Goal: Information Seeking & Learning: Learn about a topic

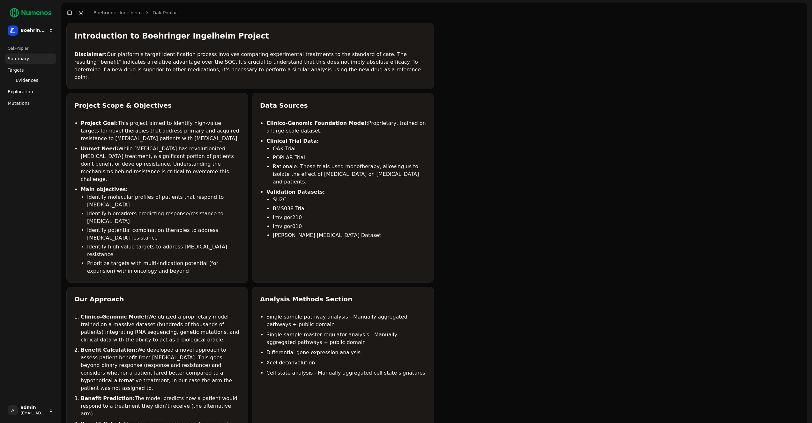
click at [21, 81] on span "Evidences" at bounding box center [27, 80] width 23 height 6
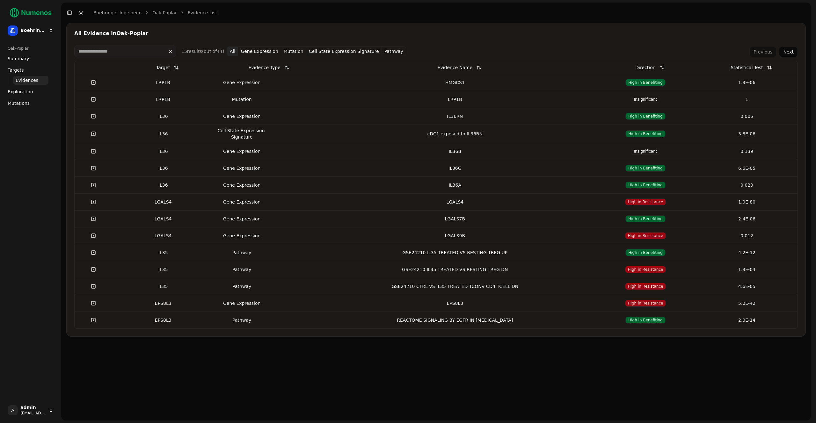
click at [229, 88] on td "Gene Expression" at bounding box center [264, 82] width 101 height 17
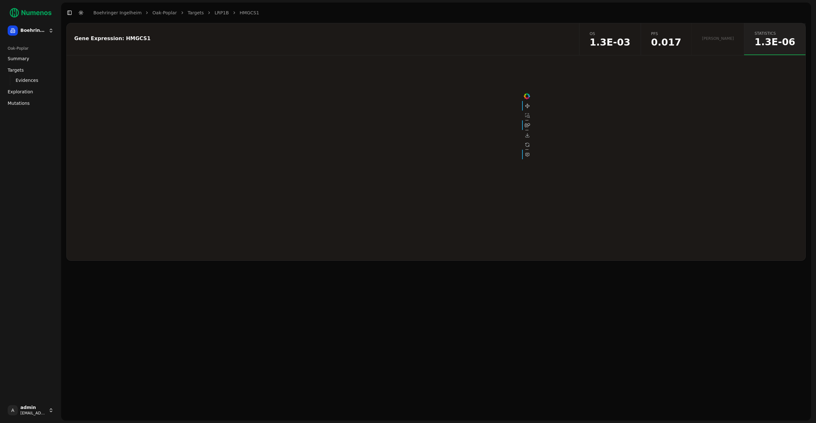
click at [682, 44] on span "0.017" at bounding box center [666, 43] width 30 height 10
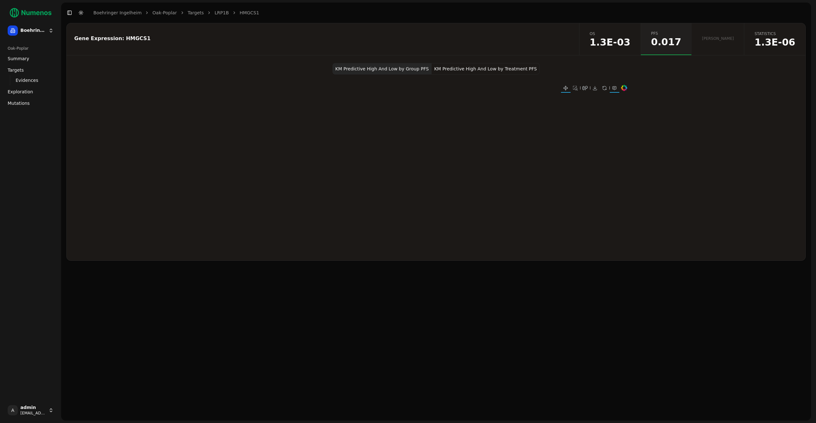
click at [486, 69] on button "KM Predictive High And Low by Treatment PFS" at bounding box center [486, 68] width 108 height 11
click at [641, 51] on link "os 1.3E-03" at bounding box center [610, 39] width 62 height 32
click at [563, 71] on button "KM Predictive High And Low by Treatment OS" at bounding box center [530, 68] width 107 height 11
click at [14, 76] on link "Evidences" at bounding box center [30, 80] width 35 height 9
click at [15, 71] on span "Targets" at bounding box center [16, 70] width 16 height 6
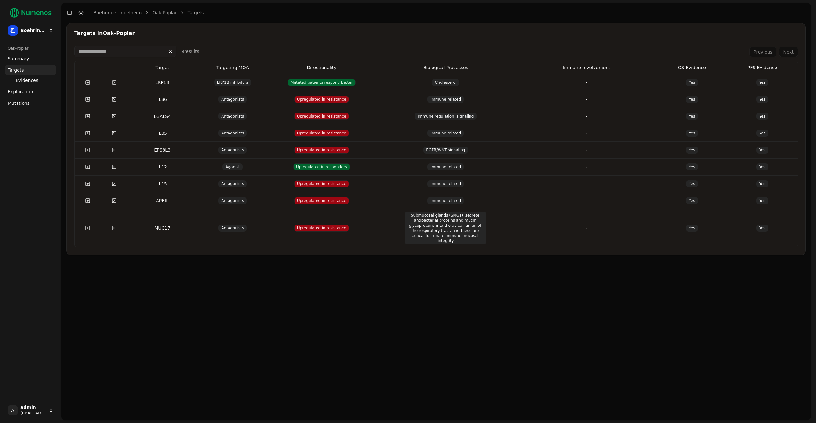
click at [115, 85] on link at bounding box center [114, 82] width 13 height 11
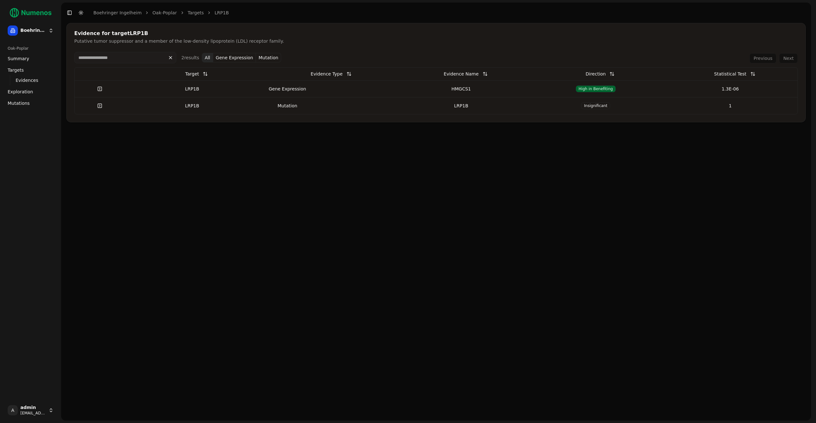
click at [471, 88] on div "HMGCS1" at bounding box center [461, 89] width 129 height 6
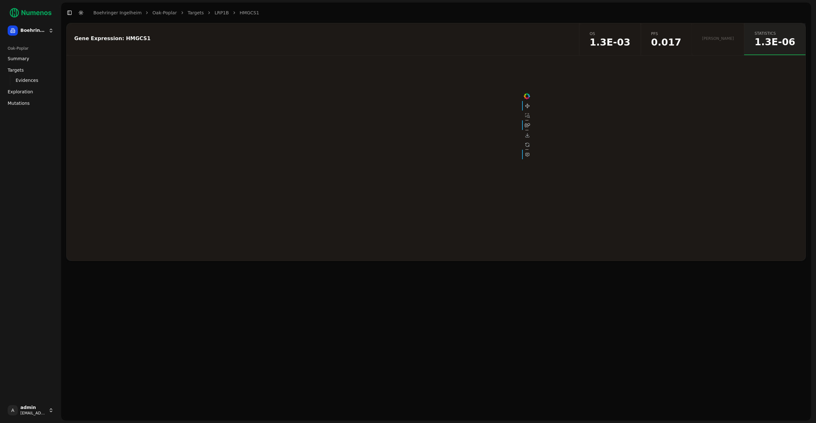
click at [631, 38] on span "1.3E-03" at bounding box center [610, 43] width 41 height 10
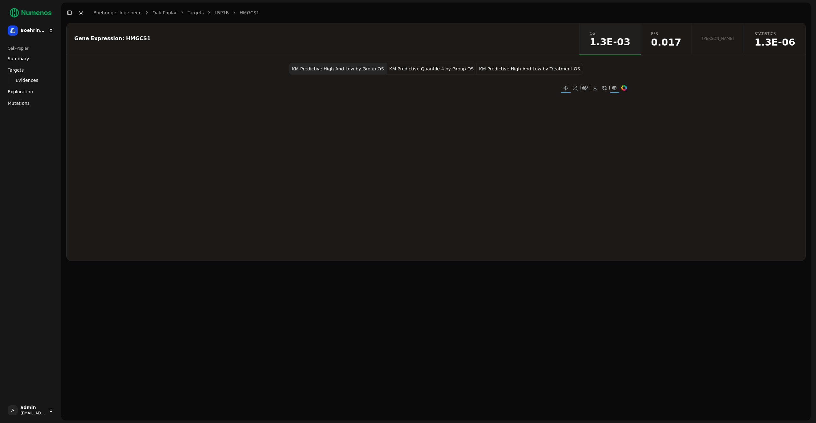
click at [543, 71] on button "KM Predictive High And Low by Treatment OS" at bounding box center [530, 68] width 107 height 11
click at [332, 66] on button "KM Predictive High And Low by Group OS" at bounding box center [338, 68] width 98 height 11
click at [541, 70] on button "KM Predictive High And Low by Treatment OS" at bounding box center [530, 68] width 107 height 11
click at [305, 71] on button "KM Predictive High And Low by Group OS" at bounding box center [338, 68] width 98 height 11
click at [684, 30] on link "pfs 0.017" at bounding box center [666, 39] width 51 height 32
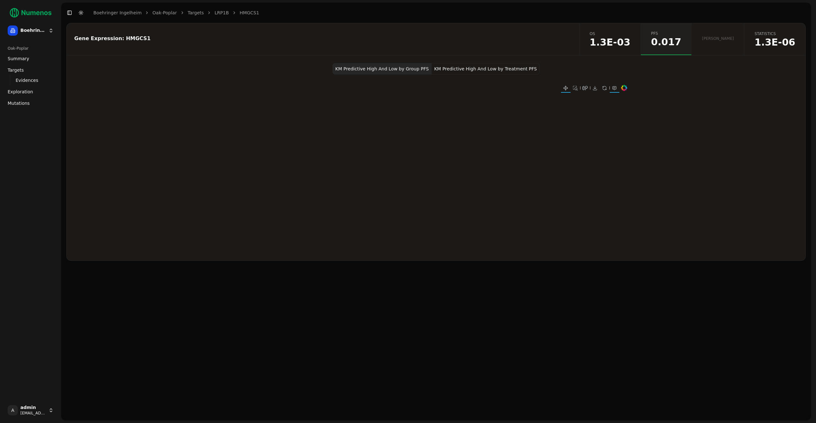
click at [461, 70] on button "KM Predictive High And Low by Treatment PFS" at bounding box center [486, 68] width 108 height 11
click at [631, 44] on span "1.3E-03" at bounding box center [610, 43] width 41 height 10
click at [507, 69] on button "KM Predictive High And Low by Treatment OS" at bounding box center [530, 68] width 107 height 11
click at [765, 43] on span "1.3E-06" at bounding box center [775, 43] width 41 height 10
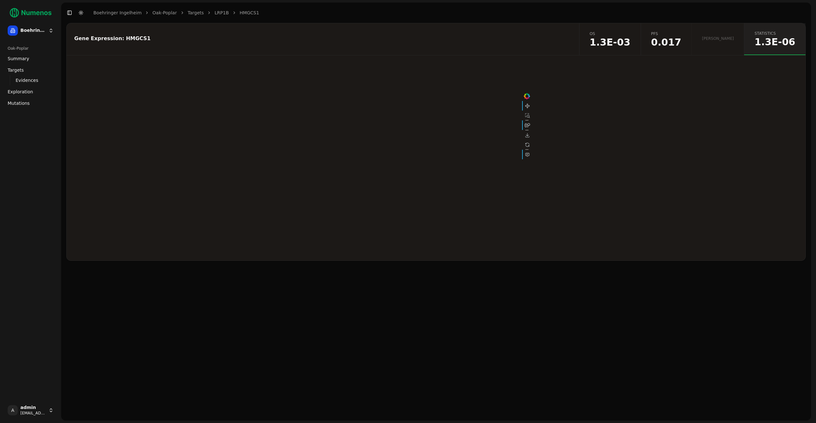
click at [631, 32] on span "os" at bounding box center [610, 33] width 41 height 5
